Goal: Task Accomplishment & Management: Manage account settings

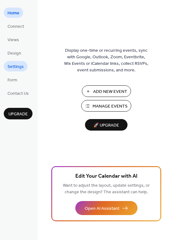
click at [18, 67] on span "Settings" at bounding box center [15, 67] width 16 height 7
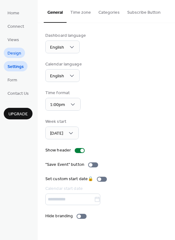
click at [17, 53] on span "Design" at bounding box center [14, 53] width 14 height 7
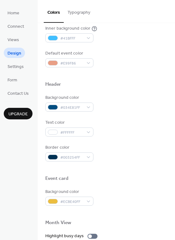
scroll to position [173, 0]
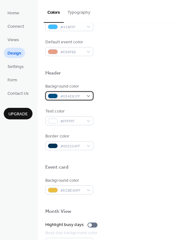
click at [85, 95] on div "#034E81FF" at bounding box center [69, 95] width 48 height 9
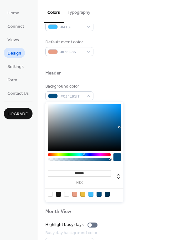
drag, startPoint x: 90, startPoint y: 172, endPoint x: 69, endPoint y: 171, distance: 21.9
click at [69, 171] on input "*******" at bounding box center [79, 173] width 63 height 7
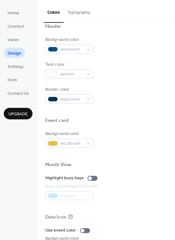
scroll to position [205, 0]
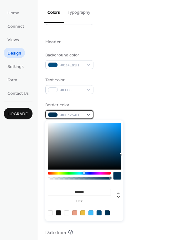
click at [83, 115] on div "#003254FF" at bounding box center [69, 114] width 48 height 9
drag, startPoint x: 89, startPoint y: 193, endPoint x: 61, endPoint y: 188, distance: 27.5
click at [61, 188] on div "******* hex" at bounding box center [79, 196] width 63 height 16
drag, startPoint x: 92, startPoint y: 192, endPoint x: 71, endPoint y: 192, distance: 21.5
click at [71, 192] on input "*******" at bounding box center [79, 192] width 63 height 7
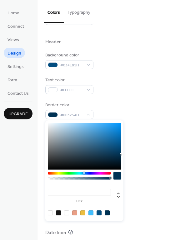
paste input "*******"
type input "*******"
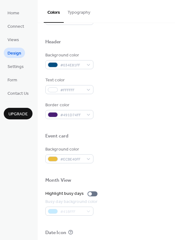
click at [139, 163] on div "Background color #ECBE40FF" at bounding box center [106, 154] width 122 height 17
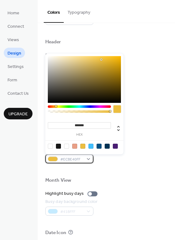
click at [88, 159] on div "#ECBE40FF" at bounding box center [69, 158] width 48 height 9
drag, startPoint x: 95, startPoint y: 125, endPoint x: 52, endPoint y: 124, distance: 42.8
click at [52, 124] on input "*******" at bounding box center [79, 125] width 63 height 7
paste input "*******"
type input "*******"
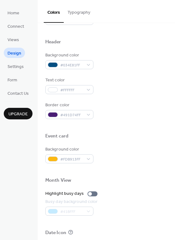
click at [146, 107] on div "Border color #491D74FF" at bounding box center [106, 110] width 122 height 17
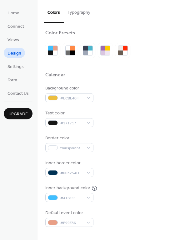
scroll to position [0, 0]
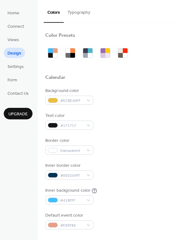
click at [158, 38] on div "Color Presets" at bounding box center [106, 36] width 122 height 8
click at [15, 64] on span "Settings" at bounding box center [15, 67] width 16 height 7
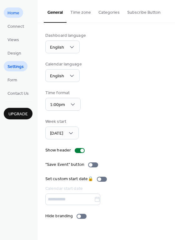
click at [14, 12] on span "Home" at bounding box center [13, 13] width 12 height 7
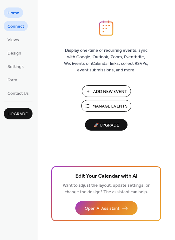
click at [19, 29] on span "Connect" at bounding box center [15, 26] width 17 height 7
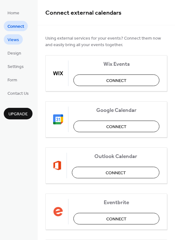
click at [19, 38] on link "Views" at bounding box center [13, 39] width 19 height 10
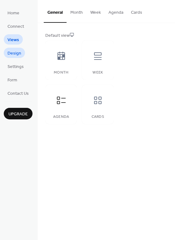
click at [14, 58] on link "Design" at bounding box center [14, 53] width 21 height 10
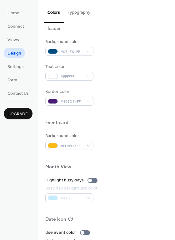
scroll to position [218, 0]
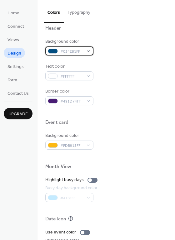
click at [86, 52] on div "#034E81FF" at bounding box center [69, 50] width 48 height 9
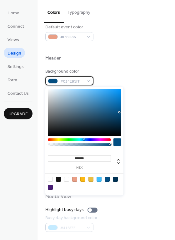
scroll to position [156, 0]
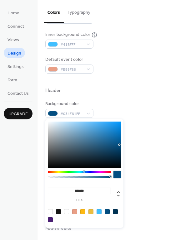
drag, startPoint x: 92, startPoint y: 192, endPoint x: 61, endPoint y: 189, distance: 31.0
click at [61, 189] on input "*******" at bounding box center [79, 191] width 63 height 7
paste input "*******"
type input "*******"
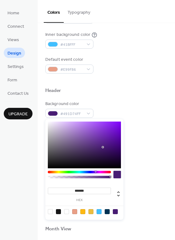
click at [137, 174] on div at bounding box center [106, 175] width 122 height 14
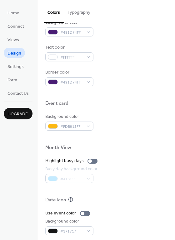
scroll to position [236, 0]
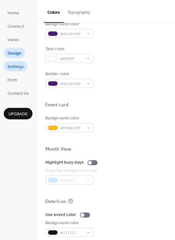
click at [21, 67] on span "Settings" at bounding box center [15, 67] width 16 height 7
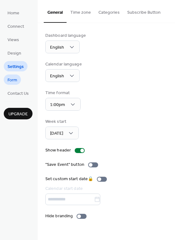
click at [17, 76] on link "Form" at bounding box center [12, 80] width 17 height 10
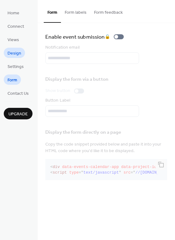
click at [17, 55] on span "Design" at bounding box center [14, 53] width 14 height 7
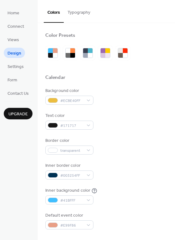
click at [72, 14] on button "Typography" at bounding box center [79, 11] width 30 height 22
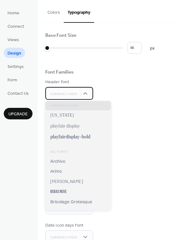
click at [77, 96] on span "Currently Used" at bounding box center [63, 94] width 27 height 4
click at [130, 100] on div "Base Font Size * px Font Families Header font Currently Used Week days font Cur…" at bounding box center [106, 152] width 122 height 240
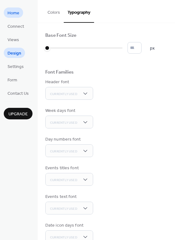
click at [18, 14] on span "Home" at bounding box center [13, 13] width 12 height 7
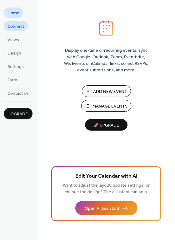
click at [15, 25] on span "Connect" at bounding box center [15, 26] width 17 height 7
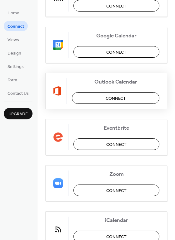
scroll to position [101, 0]
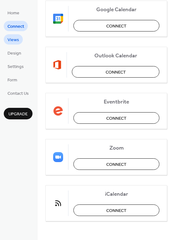
click at [14, 40] on span "Views" at bounding box center [13, 40] width 12 height 7
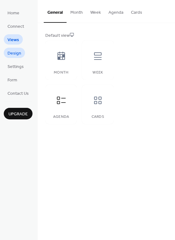
click at [13, 54] on span "Design" at bounding box center [14, 53] width 14 height 7
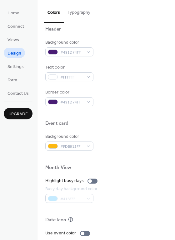
scroll to position [205, 0]
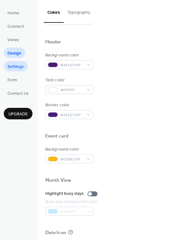
click at [25, 65] on link "Settings" at bounding box center [16, 66] width 24 height 10
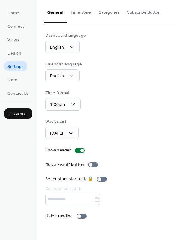
click at [134, 14] on button "Subscribe Button" at bounding box center [143, 11] width 41 height 22
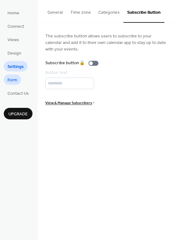
click at [17, 80] on span "Form" at bounding box center [12, 80] width 10 height 7
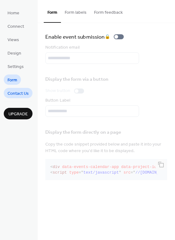
click at [20, 95] on span "Contact Us" at bounding box center [17, 93] width 21 height 7
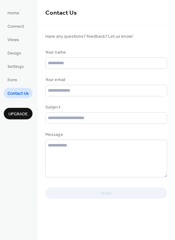
click at [13, 112] on span "Upgrade" at bounding box center [17, 114] width 19 height 7
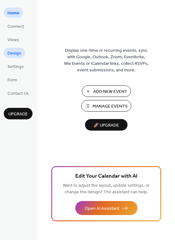
click at [19, 55] on span "Design" at bounding box center [14, 53] width 14 height 7
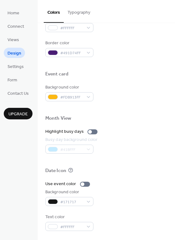
scroll to position [267, 0]
click at [17, 13] on span "Home" at bounding box center [13, 13] width 12 height 7
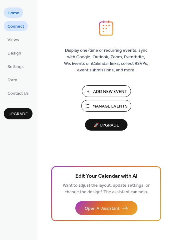
click at [17, 26] on span "Connect" at bounding box center [15, 26] width 17 height 7
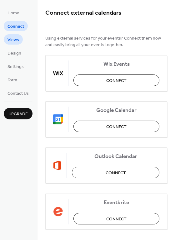
click at [16, 37] on span "Views" at bounding box center [13, 40] width 12 height 7
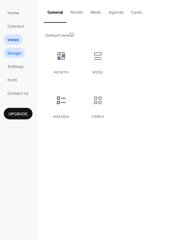
click at [15, 54] on span "Design" at bounding box center [14, 53] width 14 height 7
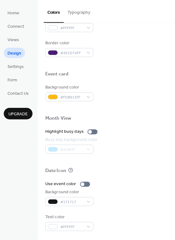
scroll to position [267, 0]
click at [17, 66] on span "Settings" at bounding box center [15, 67] width 16 height 7
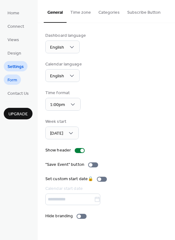
click at [18, 82] on link "Form" at bounding box center [12, 80] width 17 height 10
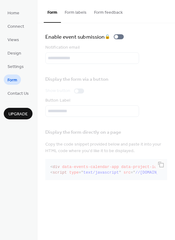
click at [78, 11] on button "Form labels" at bounding box center [75, 11] width 29 height 22
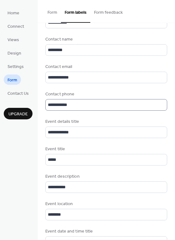
scroll to position [62, 0]
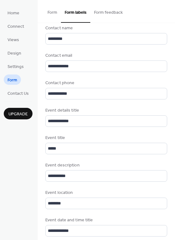
click at [113, 11] on button "Form feedback" at bounding box center [108, 11] width 36 height 22
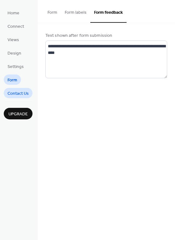
click at [19, 96] on span "Contact Us" at bounding box center [17, 93] width 21 height 7
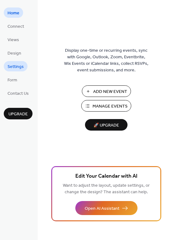
click at [14, 65] on span "Settings" at bounding box center [15, 67] width 16 height 7
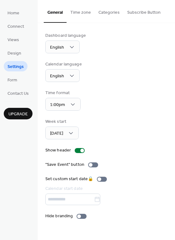
click at [80, 16] on button "Time zone" at bounding box center [80, 11] width 28 height 22
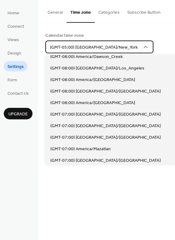
scroll to position [164, 0]
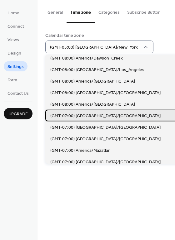
click at [97, 114] on span "(GMT-07:00) [GEOGRAPHIC_DATA]/[GEOGRAPHIC_DATA]" at bounding box center [105, 116] width 110 height 7
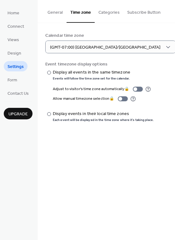
click at [56, 12] on button "General" at bounding box center [55, 11] width 23 height 22
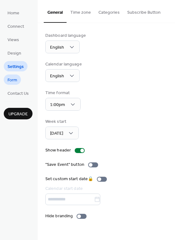
click at [18, 82] on link "Form" at bounding box center [12, 80] width 17 height 10
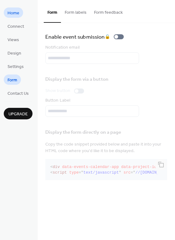
click at [14, 12] on span "Home" at bounding box center [13, 13] width 12 height 7
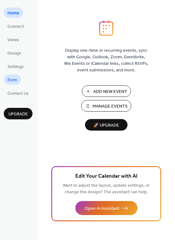
click at [8, 79] on span "Form" at bounding box center [12, 80] width 10 height 7
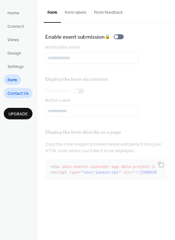
click at [13, 95] on span "Contact Us" at bounding box center [17, 93] width 21 height 7
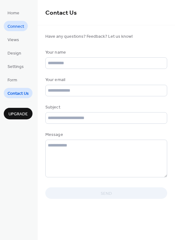
click at [15, 25] on span "Connect" at bounding box center [15, 26] width 17 height 7
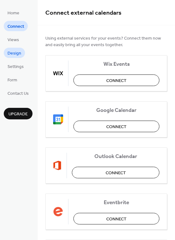
click at [16, 53] on span "Design" at bounding box center [14, 53] width 14 height 7
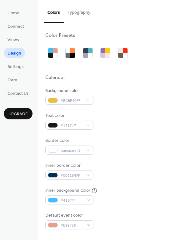
click at [79, 12] on button "Typography" at bounding box center [79, 11] width 30 height 22
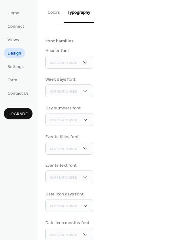
scroll to position [41, 0]
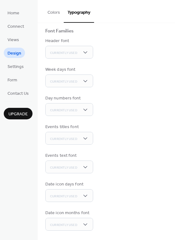
click at [49, 13] on button "Colors" at bounding box center [54, 11] width 20 height 22
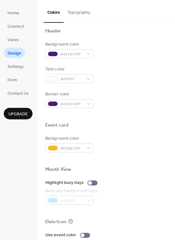
scroll to position [267, 0]
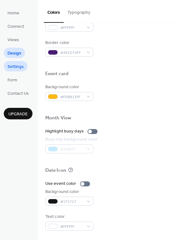
click at [19, 67] on span "Settings" at bounding box center [15, 67] width 16 height 7
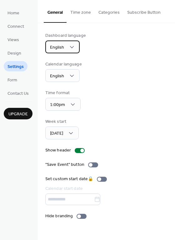
click at [62, 48] on span "English" at bounding box center [57, 47] width 14 height 8
click at [149, 51] on div "Dashboard language English" at bounding box center [106, 42] width 122 height 21
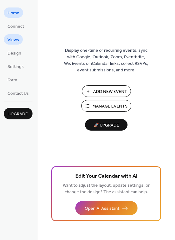
click at [18, 40] on span "Views" at bounding box center [13, 40] width 12 height 7
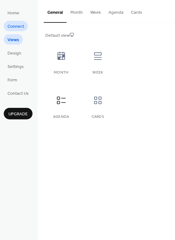
click at [11, 28] on span "Connect" at bounding box center [15, 26] width 17 height 7
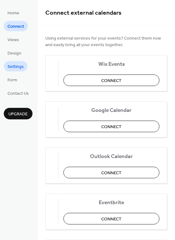
click at [16, 67] on span "Settings" at bounding box center [15, 67] width 16 height 7
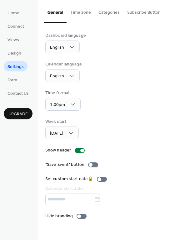
click at [82, 15] on button "Time zone" at bounding box center [80, 11] width 28 height 22
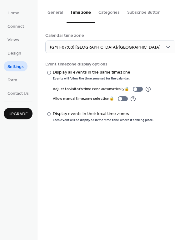
click at [106, 12] on button "Categories" at bounding box center [108, 11] width 29 height 22
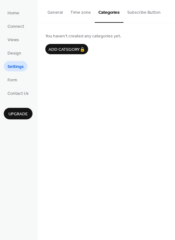
click at [134, 12] on button "Subscribe Button" at bounding box center [143, 11] width 41 height 22
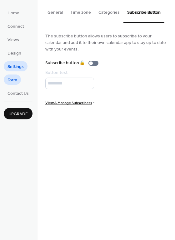
click at [16, 79] on span "Form" at bounding box center [12, 80] width 10 height 7
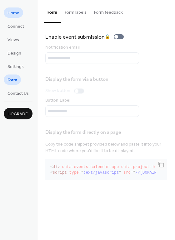
click at [12, 13] on span "Home" at bounding box center [13, 13] width 12 height 7
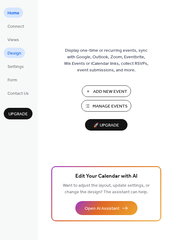
click at [19, 54] on span "Design" at bounding box center [14, 53] width 14 height 7
click at [12, 69] on span "Settings" at bounding box center [15, 67] width 16 height 7
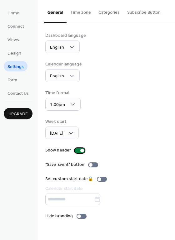
click at [80, 152] on div at bounding box center [82, 151] width 4 height 4
click at [75, 150] on div at bounding box center [77, 151] width 4 height 4
click at [90, 167] on div at bounding box center [91, 165] width 4 height 4
click at [94, 164] on div at bounding box center [96, 165] width 4 height 4
click at [77, 12] on button "Time zone" at bounding box center [80, 11] width 28 height 22
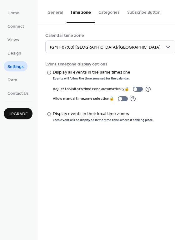
click at [109, 12] on button "Categories" at bounding box center [108, 11] width 29 height 22
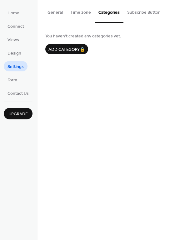
click at [132, 11] on button "Subscribe Button" at bounding box center [143, 11] width 41 height 22
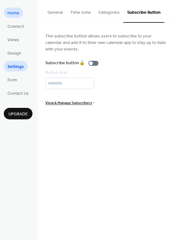
click at [14, 15] on span "Home" at bounding box center [13, 13] width 12 height 7
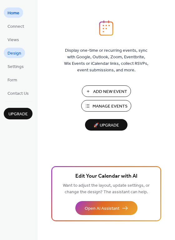
click at [17, 52] on span "Design" at bounding box center [14, 53] width 14 height 7
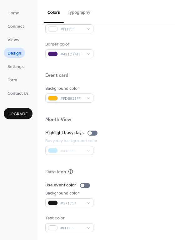
scroll to position [267, 0]
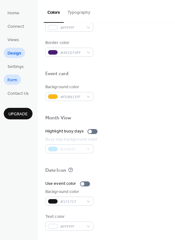
click at [15, 81] on span "Form" at bounding box center [12, 80] width 10 height 7
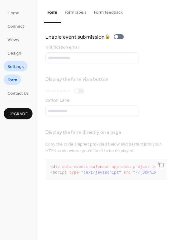
click at [22, 65] on span "Settings" at bounding box center [15, 67] width 16 height 7
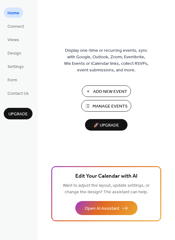
click at [106, 32] on img at bounding box center [106, 28] width 0 height 16
click at [12, 53] on span "Design" at bounding box center [14, 53] width 14 height 7
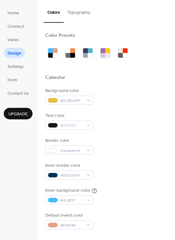
click at [85, 14] on button "Typography" at bounding box center [79, 11] width 30 height 22
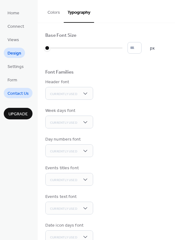
click at [14, 92] on span "Contact Us" at bounding box center [17, 93] width 21 height 7
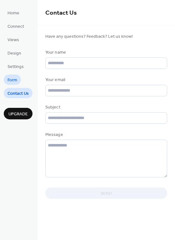
click at [16, 81] on span "Form" at bounding box center [12, 80] width 10 height 7
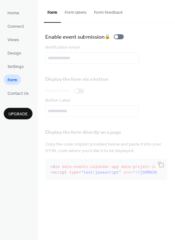
click at [79, 14] on button "Form labels" at bounding box center [75, 11] width 29 height 22
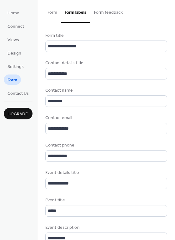
click at [116, 15] on button "Form feedback" at bounding box center [108, 11] width 36 height 22
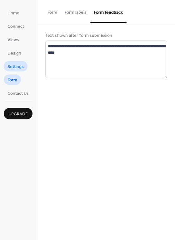
click at [18, 66] on span "Settings" at bounding box center [15, 67] width 16 height 7
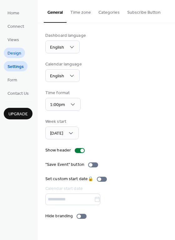
click at [16, 52] on span "Design" at bounding box center [14, 53] width 14 height 7
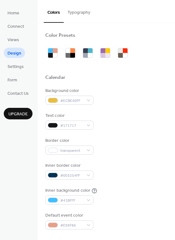
click at [86, 13] on button "Typography" at bounding box center [79, 11] width 30 height 22
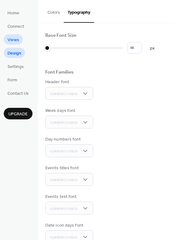
click at [15, 40] on span "Views" at bounding box center [13, 40] width 12 height 7
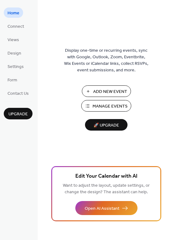
click at [113, 106] on span "Manage Events" at bounding box center [109, 106] width 35 height 7
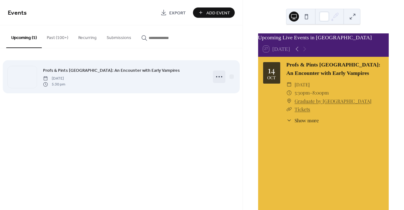
click at [220, 76] on icon at bounding box center [219, 77] width 10 height 10
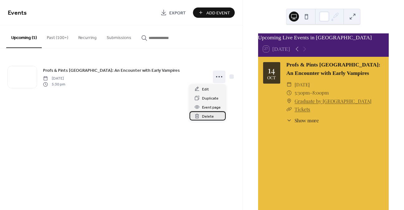
click at [209, 114] on span "Delete" at bounding box center [208, 116] width 12 height 7
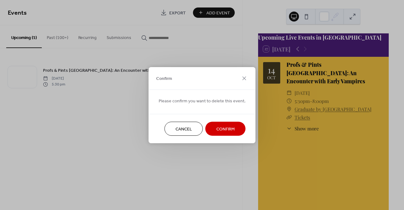
click at [218, 130] on span "Confirm" at bounding box center [225, 129] width 18 height 7
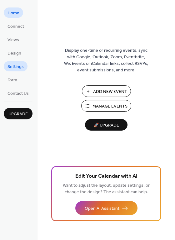
click at [13, 67] on span "Settings" at bounding box center [15, 67] width 16 height 7
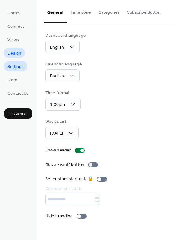
click at [17, 53] on span "Design" at bounding box center [14, 53] width 14 height 7
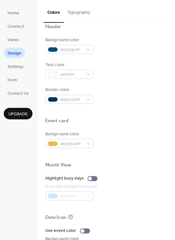
scroll to position [205, 0]
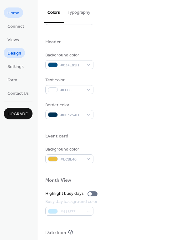
click at [15, 15] on span "Home" at bounding box center [13, 13] width 12 height 7
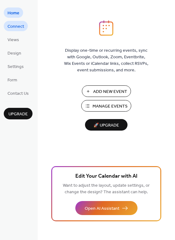
click at [16, 24] on span "Connect" at bounding box center [15, 26] width 17 height 7
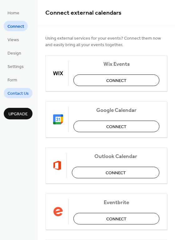
click at [13, 97] on span "Contact Us" at bounding box center [17, 93] width 21 height 7
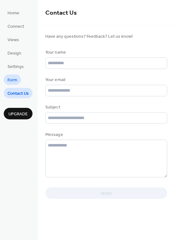
click at [10, 78] on span "Form" at bounding box center [12, 80] width 10 height 7
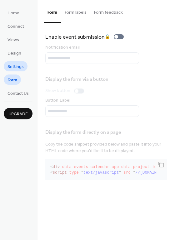
click at [15, 66] on span "Settings" at bounding box center [15, 67] width 16 height 7
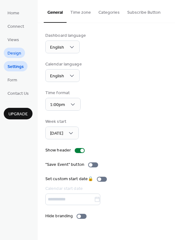
click at [21, 54] on link "Design" at bounding box center [14, 53] width 21 height 10
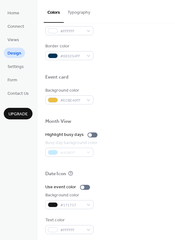
scroll to position [267, 0]
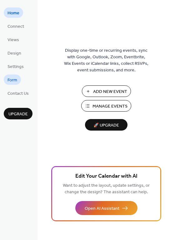
click at [14, 80] on span "Form" at bounding box center [12, 80] width 10 height 7
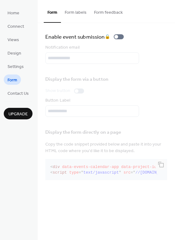
click at [79, 11] on button "Form labels" at bounding box center [75, 11] width 29 height 22
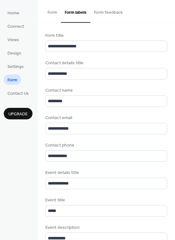
scroll to position [1, 0]
click at [103, 14] on button "Form feedback" at bounding box center [108, 11] width 36 height 22
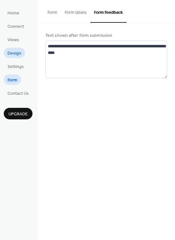
click at [9, 53] on span "Design" at bounding box center [14, 53] width 14 height 7
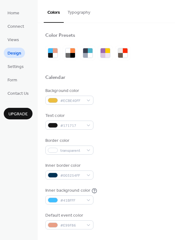
click at [79, 15] on button "Typography" at bounding box center [79, 11] width 30 height 22
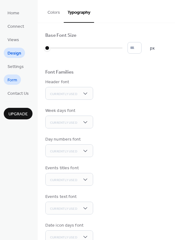
click at [12, 79] on span "Form" at bounding box center [12, 80] width 10 height 7
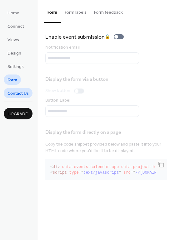
click at [14, 96] on span "Contact Us" at bounding box center [17, 93] width 21 height 7
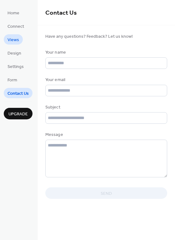
click at [15, 42] on span "Views" at bounding box center [13, 40] width 12 height 7
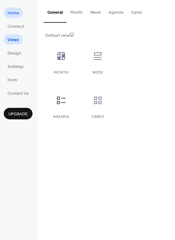
click at [18, 14] on span "Home" at bounding box center [13, 13] width 12 height 7
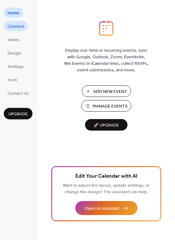
click at [18, 23] on span "Connect" at bounding box center [15, 26] width 17 height 7
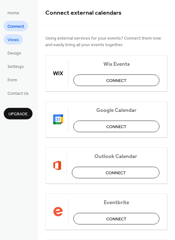
click at [17, 42] on span "Views" at bounding box center [13, 40] width 12 height 7
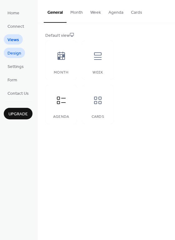
click at [12, 54] on span "Design" at bounding box center [14, 53] width 14 height 7
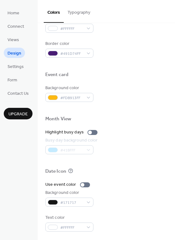
scroll to position [267, 0]
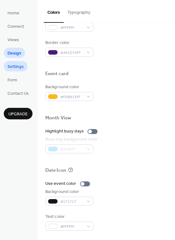
click at [16, 65] on span "Settings" at bounding box center [15, 67] width 16 height 7
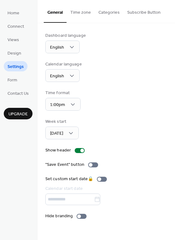
click at [112, 13] on button "Categories" at bounding box center [108, 11] width 29 height 22
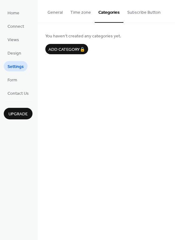
click at [81, 12] on button "Time zone" at bounding box center [80, 11] width 28 height 22
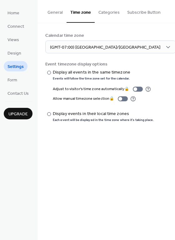
click at [51, 12] on button "General" at bounding box center [55, 11] width 23 height 22
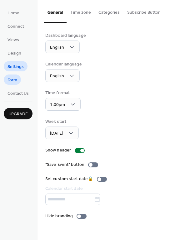
click at [13, 80] on span "Form" at bounding box center [12, 80] width 10 height 7
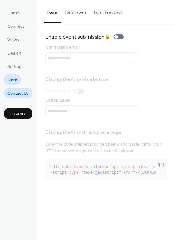
click at [22, 94] on span "Contact Us" at bounding box center [17, 93] width 21 height 7
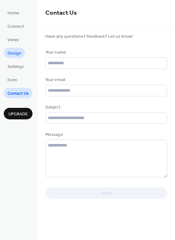
click at [13, 54] on span "Design" at bounding box center [14, 53] width 14 height 7
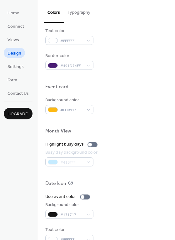
scroll to position [267, 0]
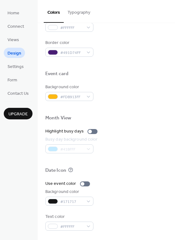
click at [77, 14] on button "Typography" at bounding box center [79, 11] width 30 height 22
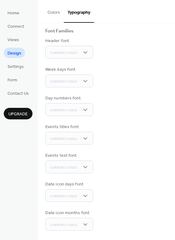
scroll to position [41, 0]
click at [16, 67] on span "Settings" at bounding box center [15, 67] width 16 height 7
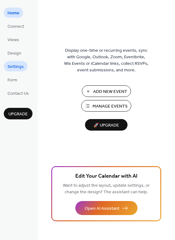
click at [18, 67] on span "Settings" at bounding box center [15, 67] width 16 height 7
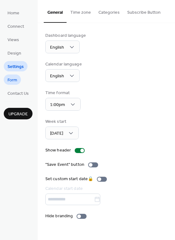
click at [20, 81] on link "Form" at bounding box center [12, 80] width 17 height 10
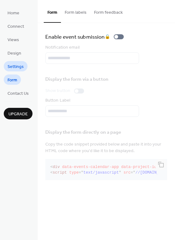
click at [12, 68] on span "Settings" at bounding box center [15, 67] width 16 height 7
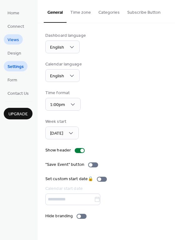
click at [15, 41] on span "Views" at bounding box center [13, 40] width 12 height 7
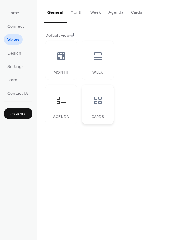
click at [102, 101] on icon at bounding box center [98, 100] width 10 height 10
click at [100, 102] on icon at bounding box center [97, 100] width 7 height 7
click at [100, 102] on icon at bounding box center [98, 100] width 10 height 10
click at [102, 101] on icon at bounding box center [98, 100] width 10 height 10
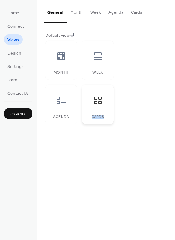
click at [102, 101] on icon at bounding box center [98, 100] width 10 height 10
click at [98, 100] on icon at bounding box center [98, 100] width 10 height 10
click at [93, 117] on div "Cards" at bounding box center [97, 117] width 19 height 4
click at [94, 117] on div "Cards" at bounding box center [97, 117] width 19 height 4
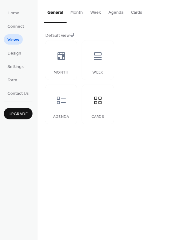
click at [138, 14] on button "Cards" at bounding box center [136, 11] width 19 height 22
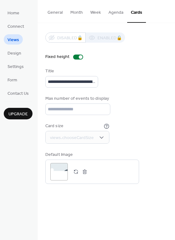
scroll to position [1, 0]
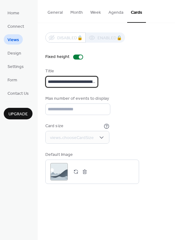
click at [74, 81] on input "**********" at bounding box center [71, 82] width 53 height 12
type input "**********"
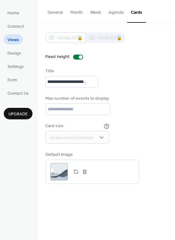
scroll to position [0, 0]
click at [110, 52] on div "**********" at bounding box center [106, 108] width 122 height 152
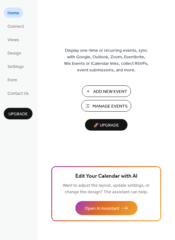
click at [106, 108] on span "Manage Events" at bounding box center [109, 106] width 35 height 7
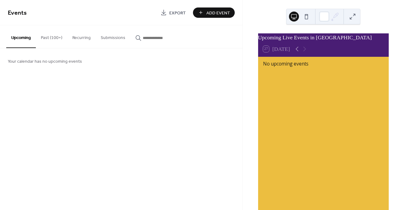
click at [219, 14] on span "Add Event" at bounding box center [218, 13] width 24 height 7
